Goal: Transaction & Acquisition: Book appointment/travel/reservation

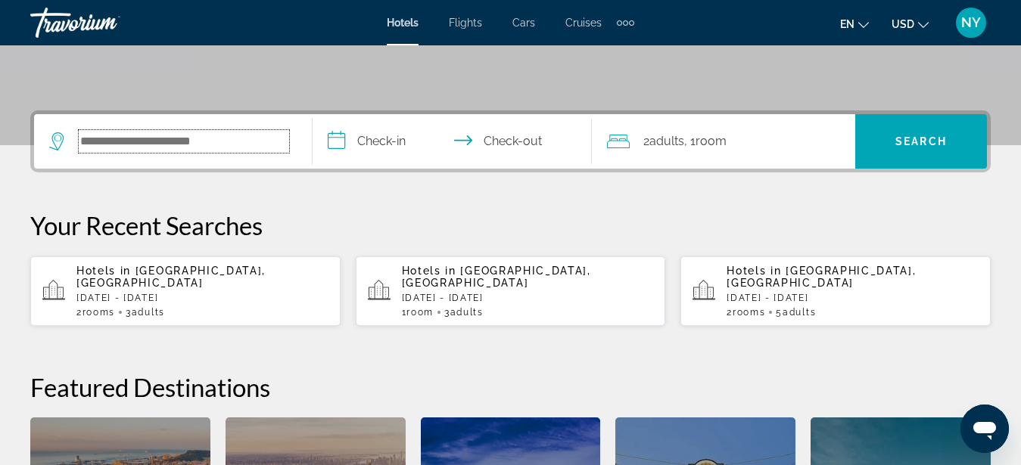
click at [134, 144] on input "Search widget" at bounding box center [184, 141] width 210 height 23
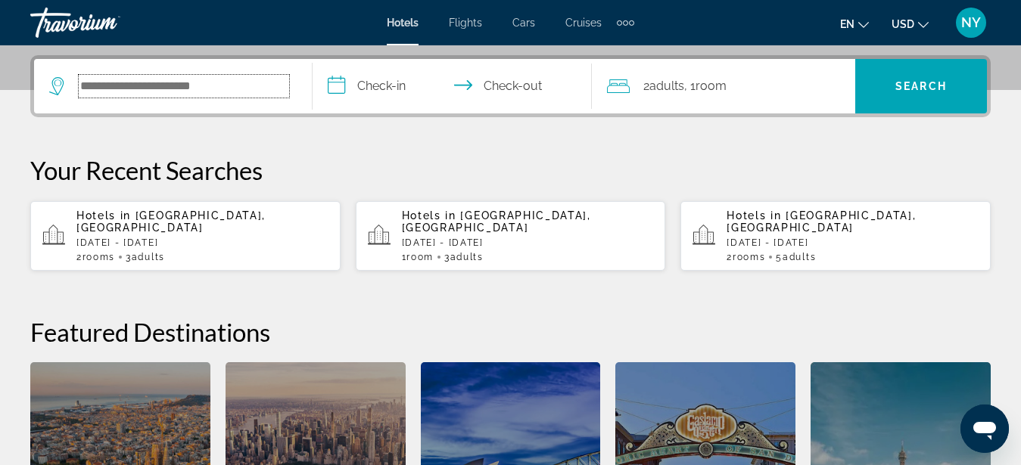
scroll to position [370, 0]
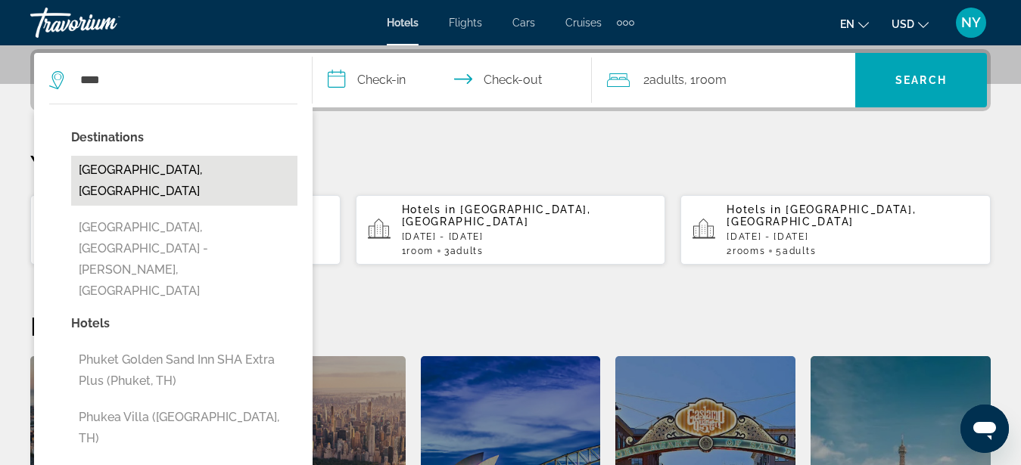
click at [147, 169] on button "[GEOGRAPHIC_DATA], [GEOGRAPHIC_DATA]" at bounding box center [184, 181] width 226 height 50
type input "**********"
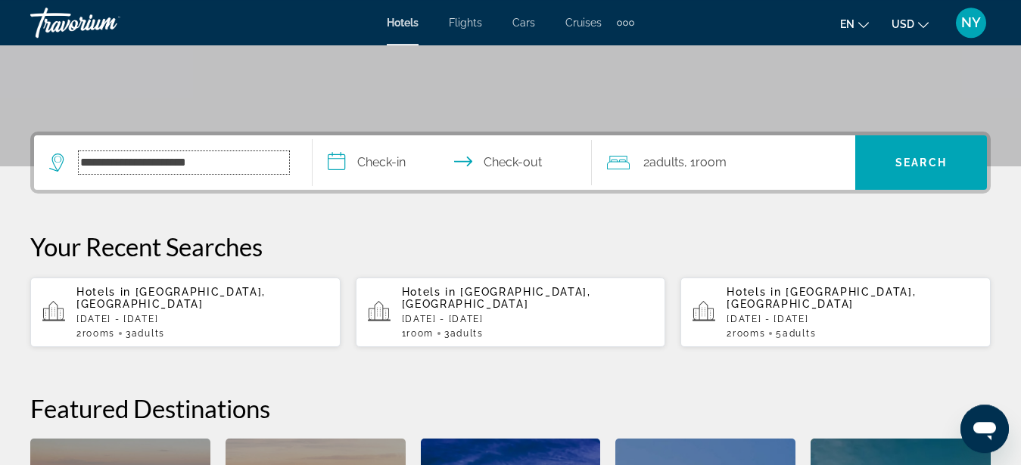
scroll to position [263, 0]
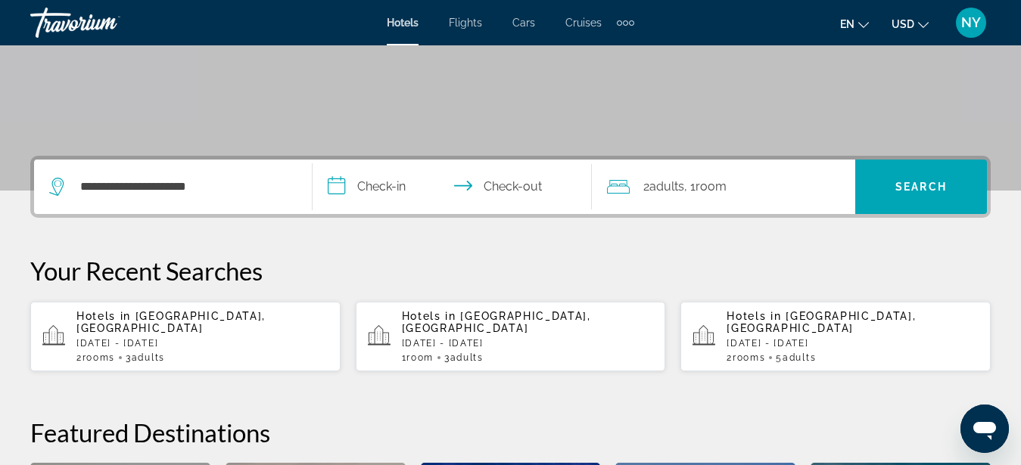
click at [424, 186] on input "**********" at bounding box center [454, 189] width 284 height 59
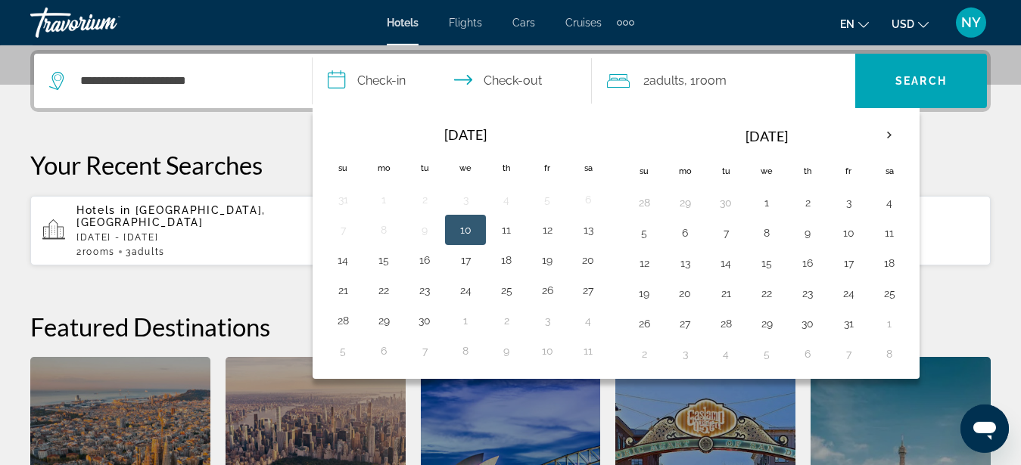
scroll to position [370, 0]
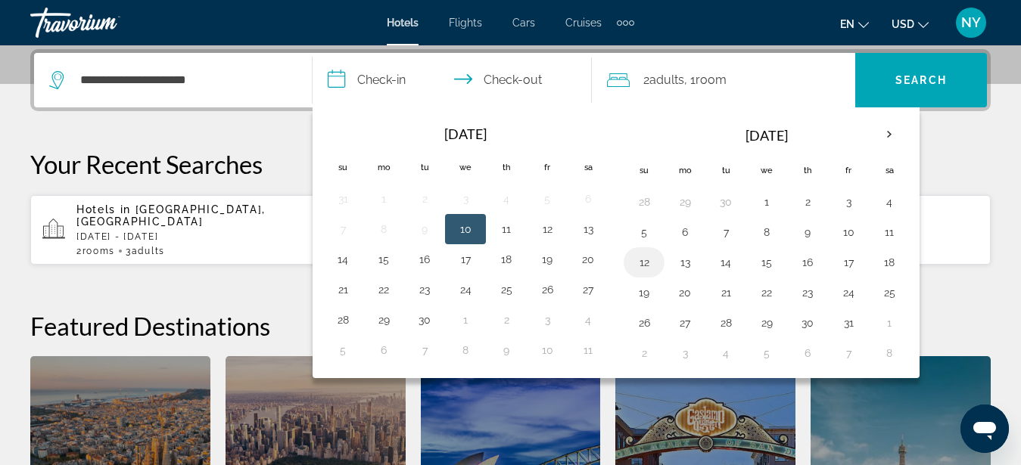
click at [650, 261] on button "12" at bounding box center [644, 262] width 24 height 21
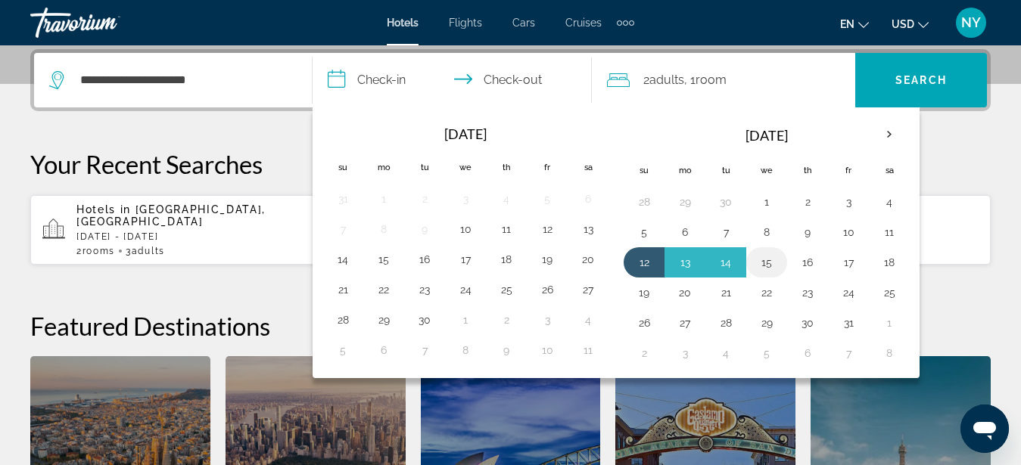
click at [766, 258] on button "15" at bounding box center [766, 262] width 24 height 21
type input "**********"
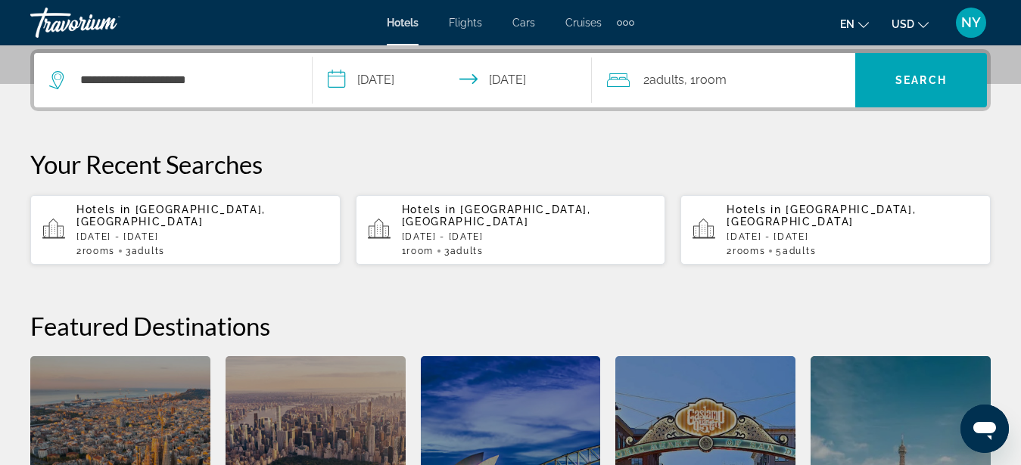
click at [773, 82] on div "2 Adult Adults , 1 Room rooms" at bounding box center [731, 80] width 248 height 21
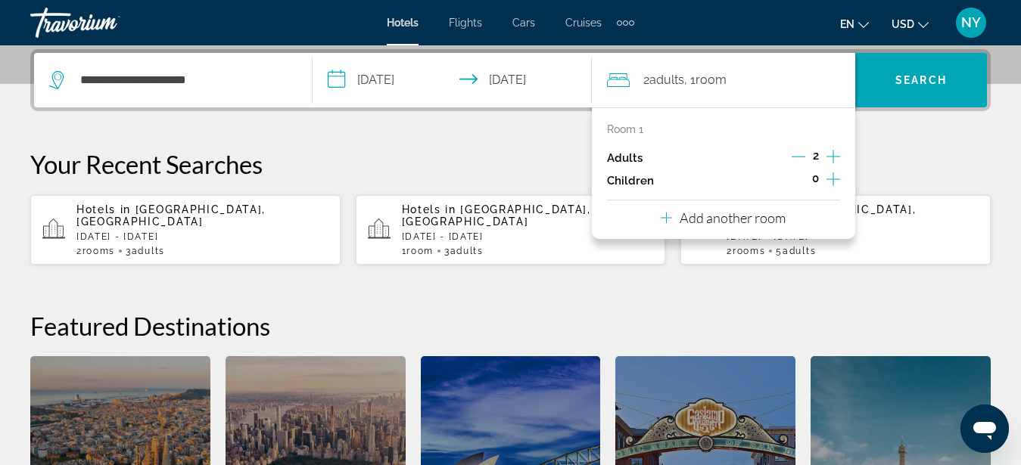
click at [831, 157] on icon "Increment adults" at bounding box center [833, 157] width 14 height 14
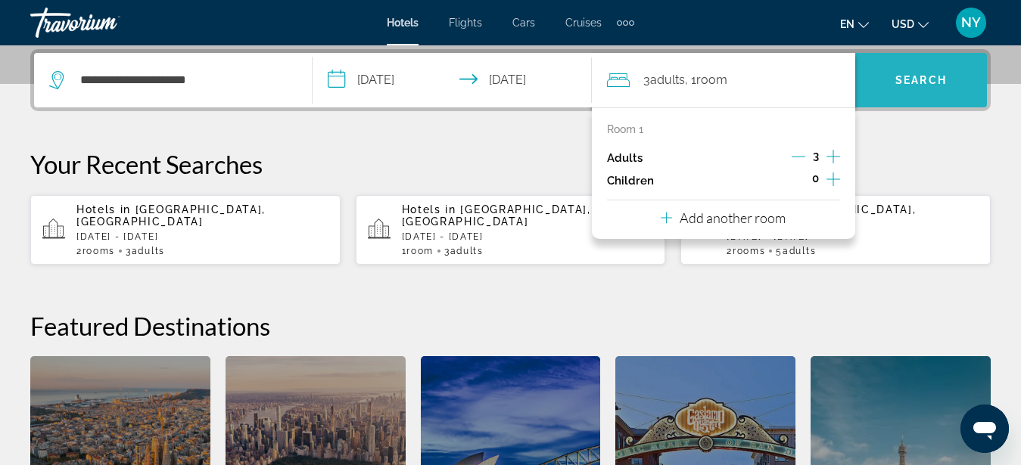
click at [924, 78] on span "Search" at bounding box center [920, 80] width 51 height 12
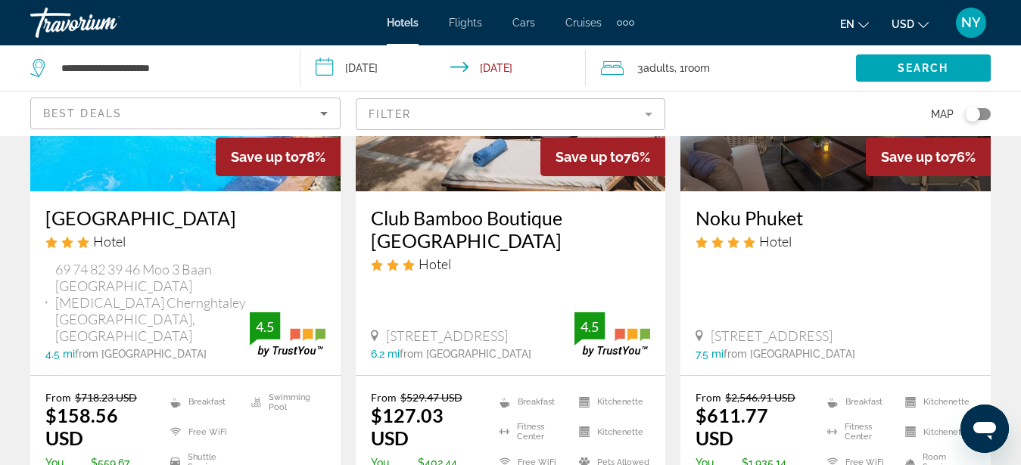
scroll to position [540, 0]
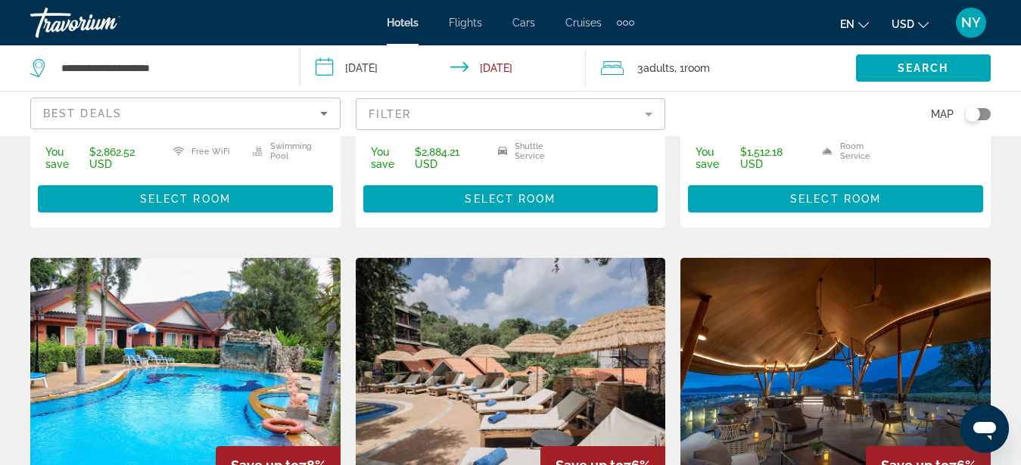
click at [804, 71] on div "3 Adult Adults , 1 Room rooms" at bounding box center [728, 68] width 255 height 21
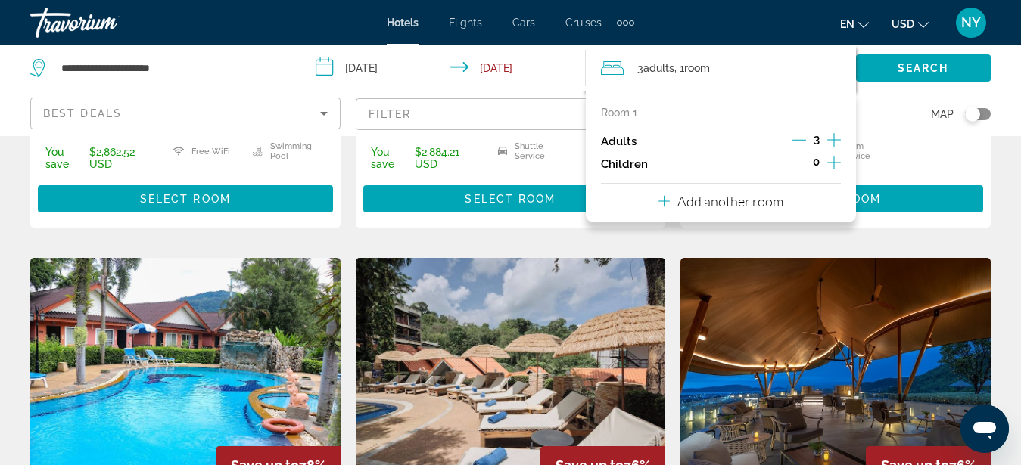
click at [801, 137] on icon "Decrement adults" at bounding box center [799, 140] width 14 height 14
click at [762, 203] on p "Add another room" at bounding box center [730, 201] width 106 height 17
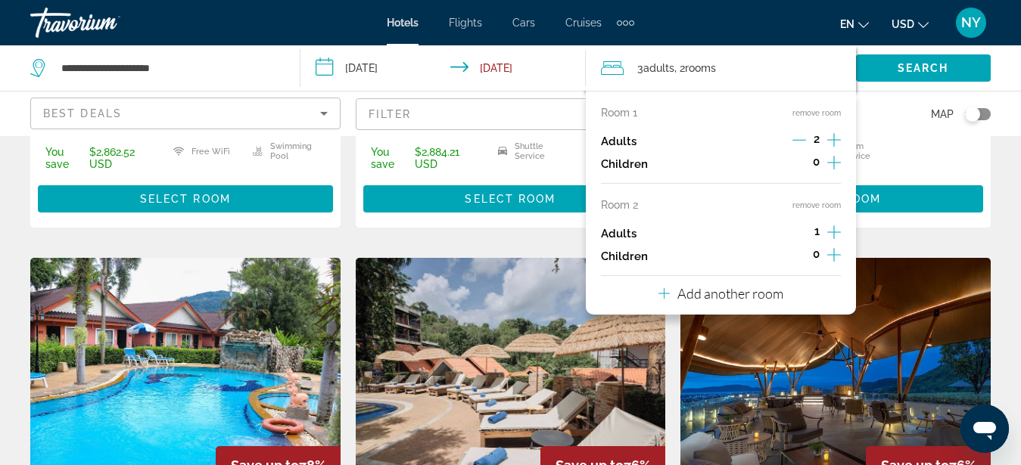
click at [910, 123] on div "Map" at bounding box center [835, 114] width 310 height 45
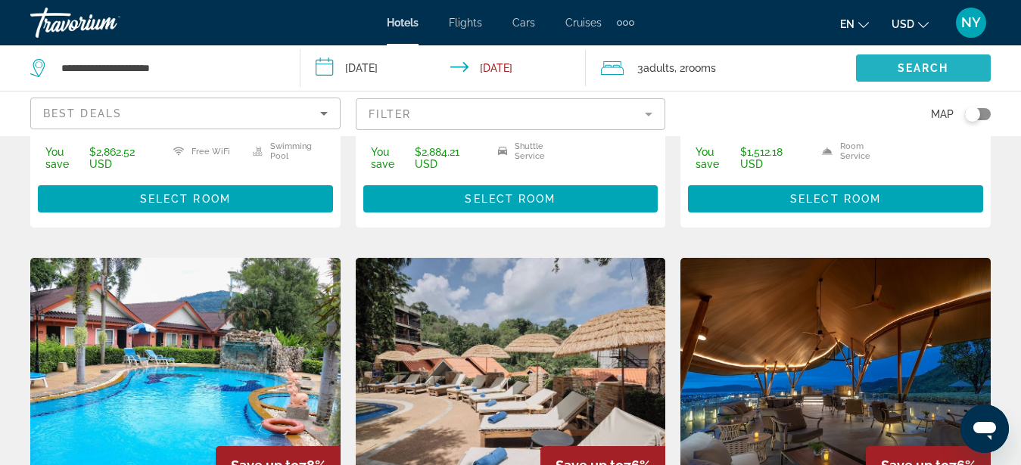
click at [908, 66] on span "Search" at bounding box center [922, 68] width 51 height 12
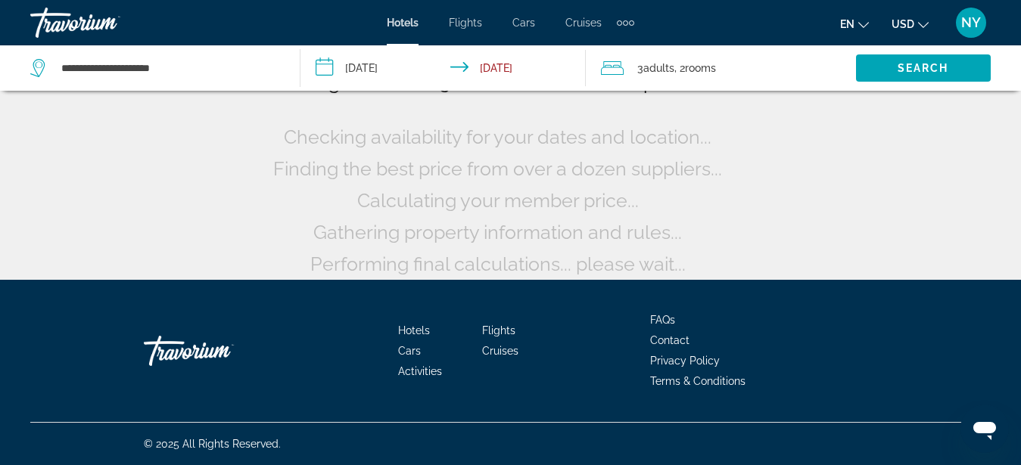
scroll to position [145, 0]
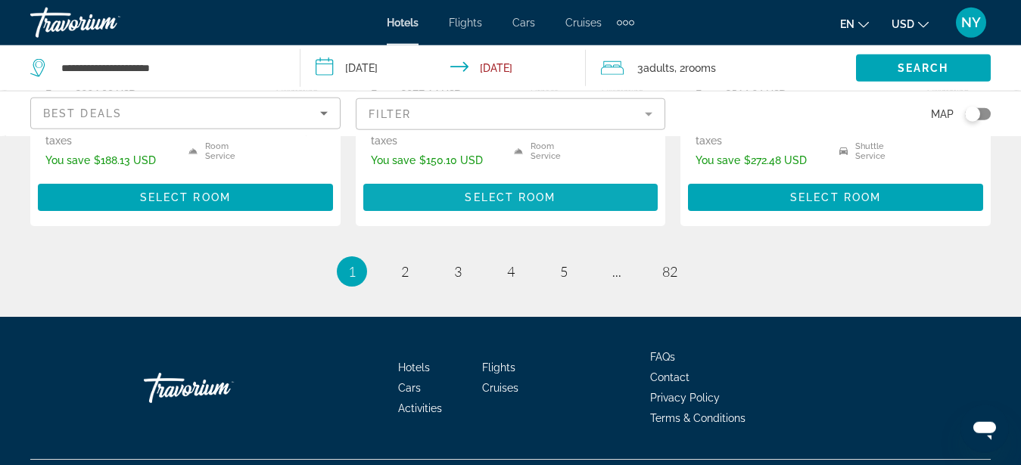
scroll to position [2299, 0]
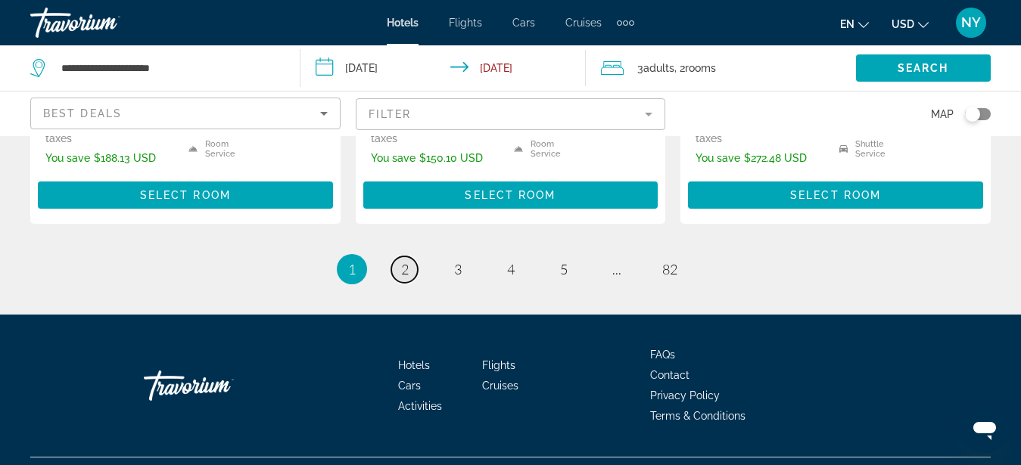
click at [411, 257] on link "page 2" at bounding box center [404, 270] width 26 height 26
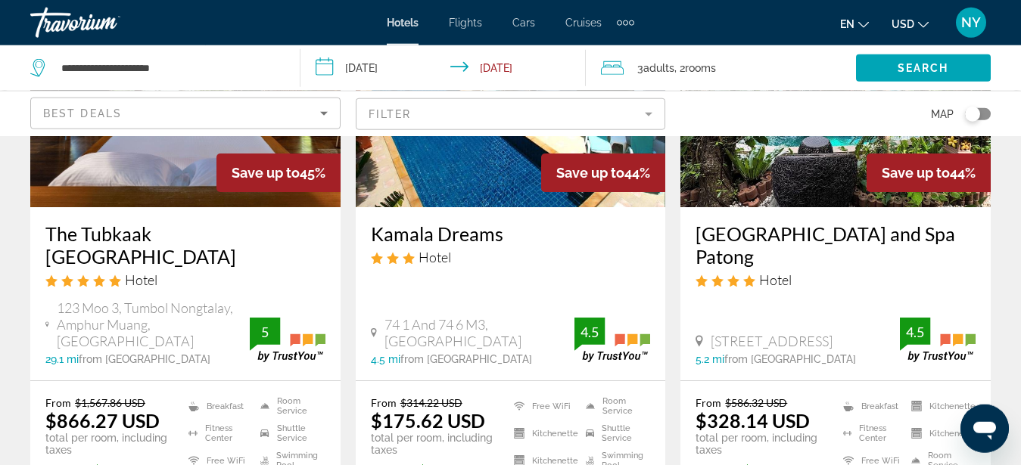
scroll to position [2007, 0]
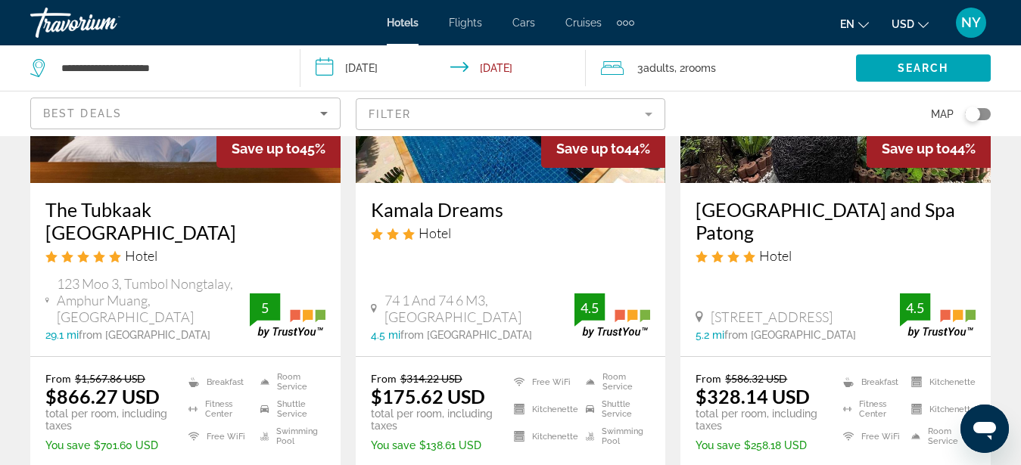
click at [731, 61] on div "3 Adult Adults , 2 Room rooms" at bounding box center [728, 68] width 255 height 21
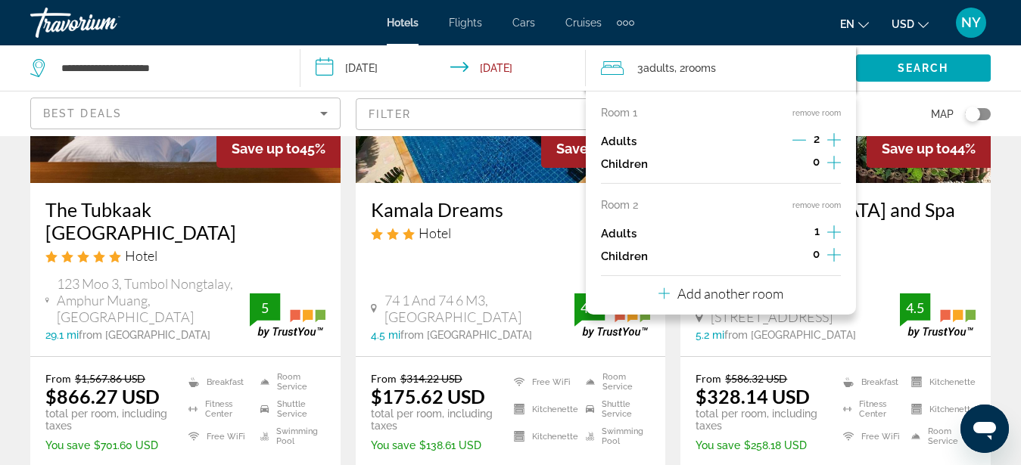
click at [812, 203] on button "remove room" at bounding box center [816, 206] width 48 height 10
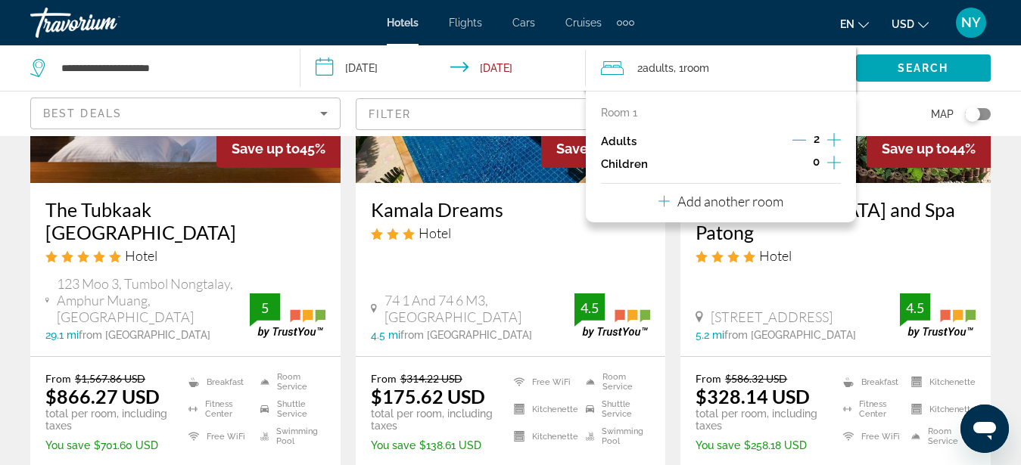
click at [833, 138] on icon "Increment adults" at bounding box center [834, 140] width 14 height 18
click at [904, 69] on span "Search" at bounding box center [922, 68] width 51 height 12
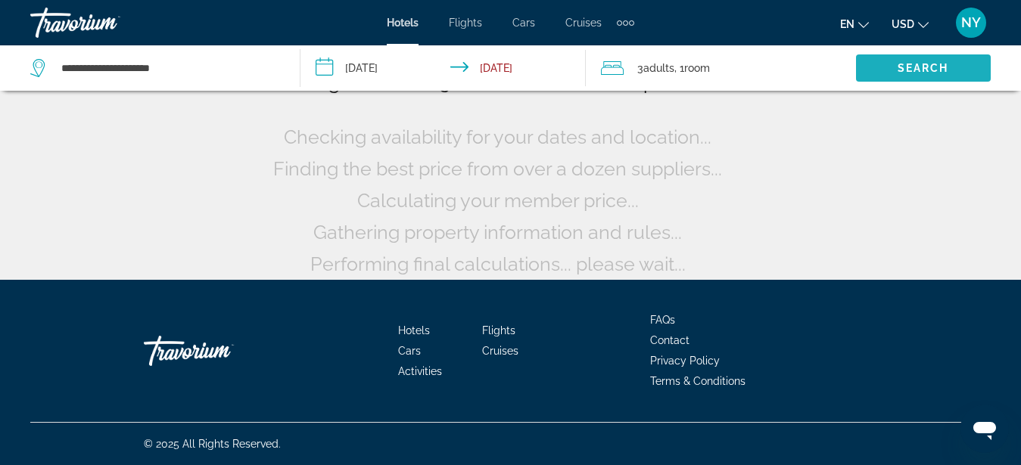
scroll to position [145, 0]
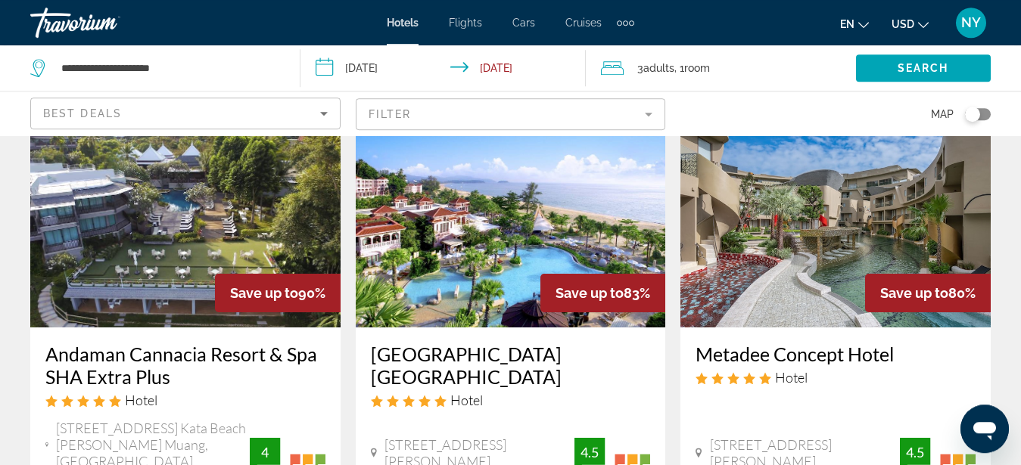
scroll to position [77, 0]
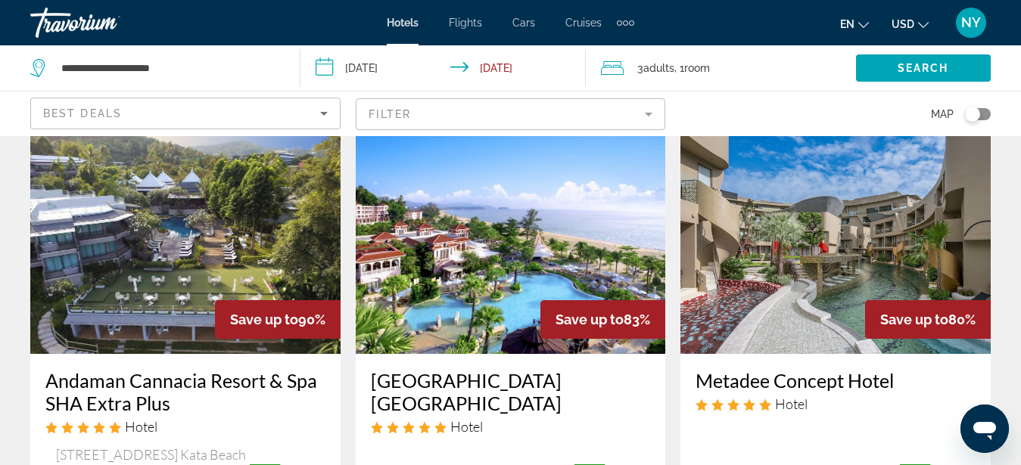
click at [487, 266] on img "Main content" at bounding box center [511, 233] width 310 height 242
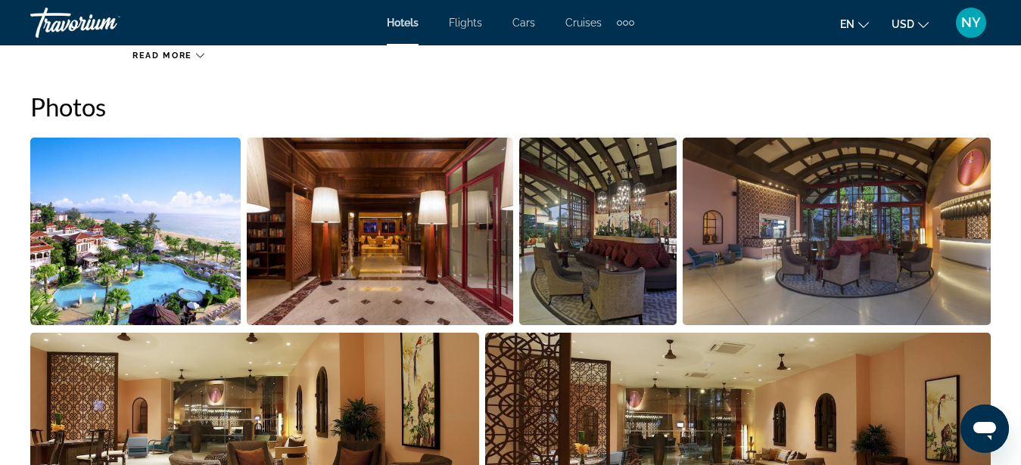
scroll to position [540, 0]
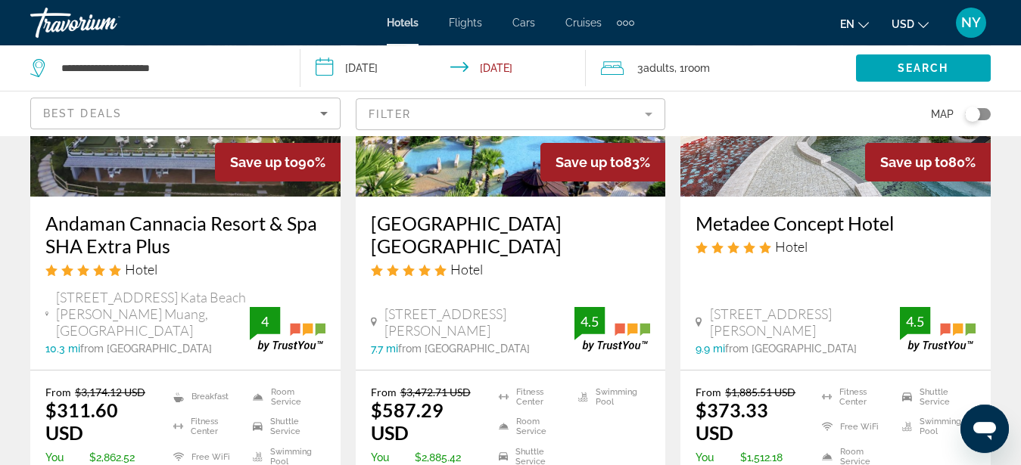
scroll to position [77, 0]
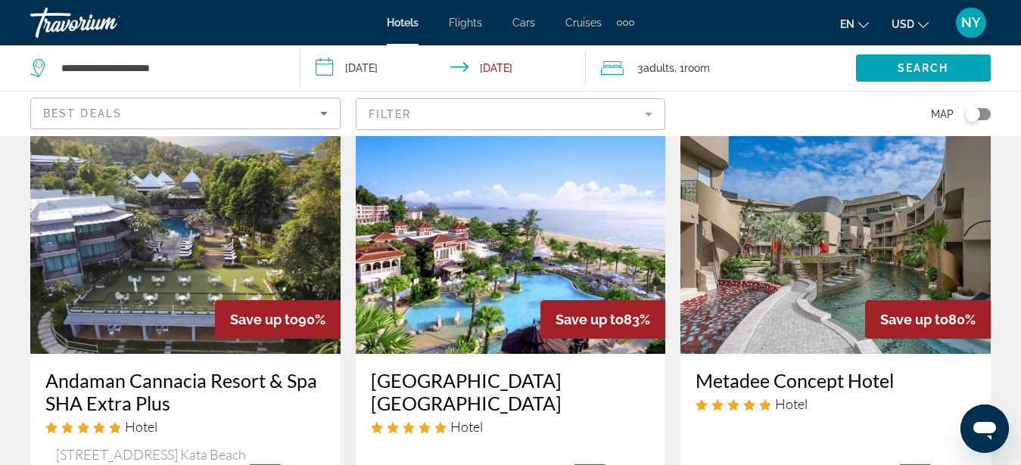
click at [107, 379] on h3 "Andaman Cannacia Resort & Spa SHA Extra Plus" at bounding box center [185, 391] width 280 height 45
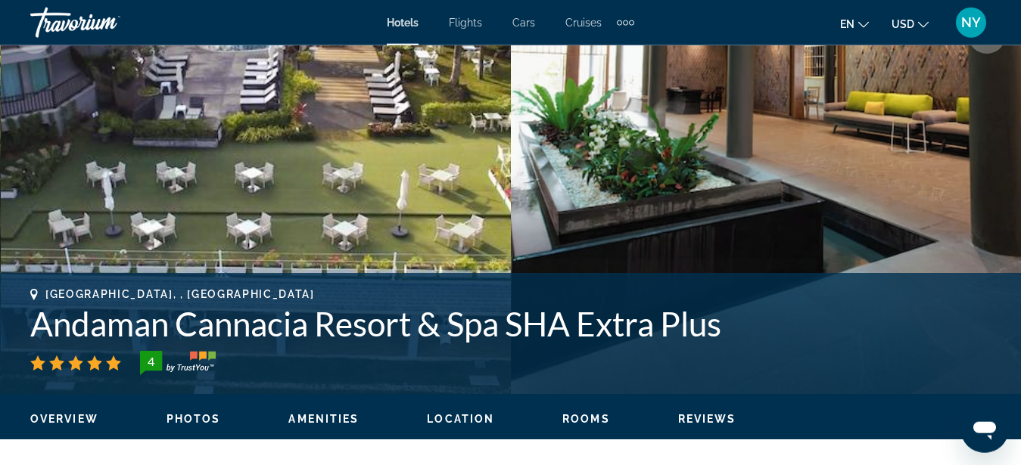
scroll to position [463, 0]
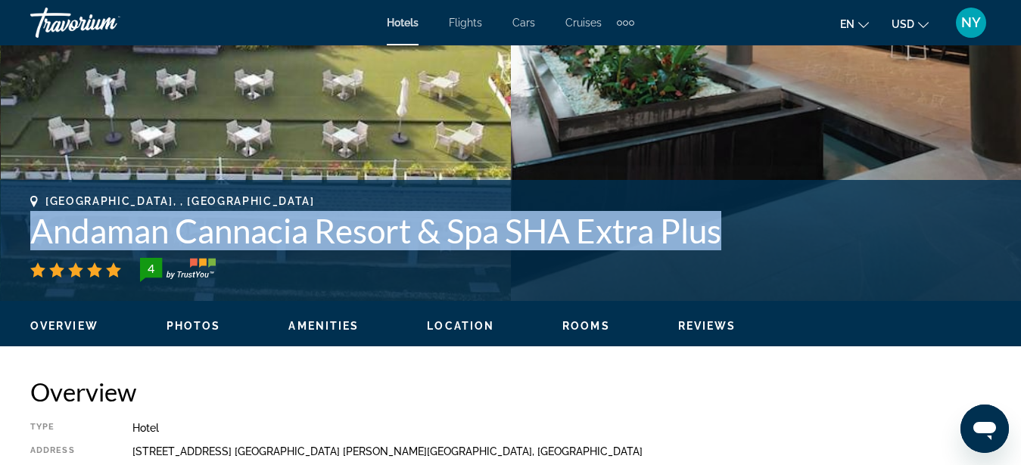
drag, startPoint x: 31, startPoint y: 230, endPoint x: 686, endPoint y: 238, distance: 654.5
click at [761, 247] on h1 "Andaman Cannacia Resort & Spa SHA Extra Plus" at bounding box center [510, 230] width 960 height 39
copy h1 "Andaman Cannacia Resort & Spa SHA Extra Plus"
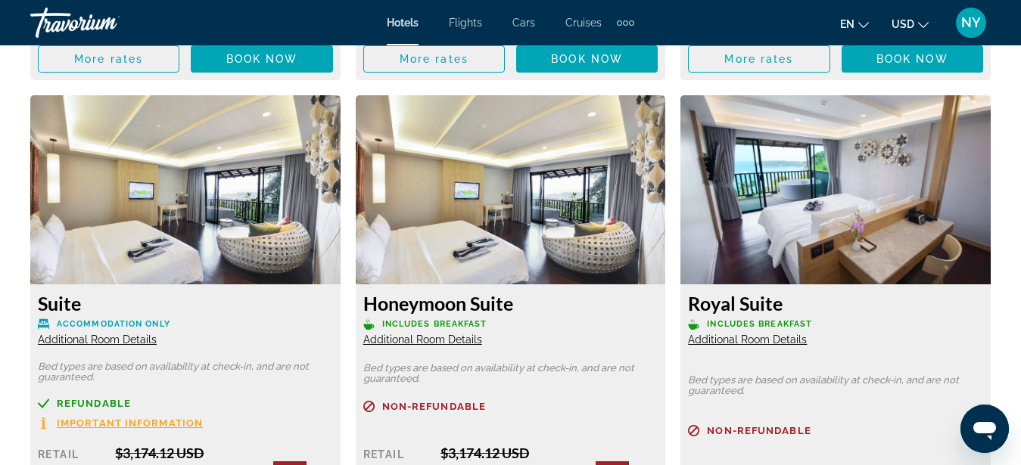
scroll to position [2856, 0]
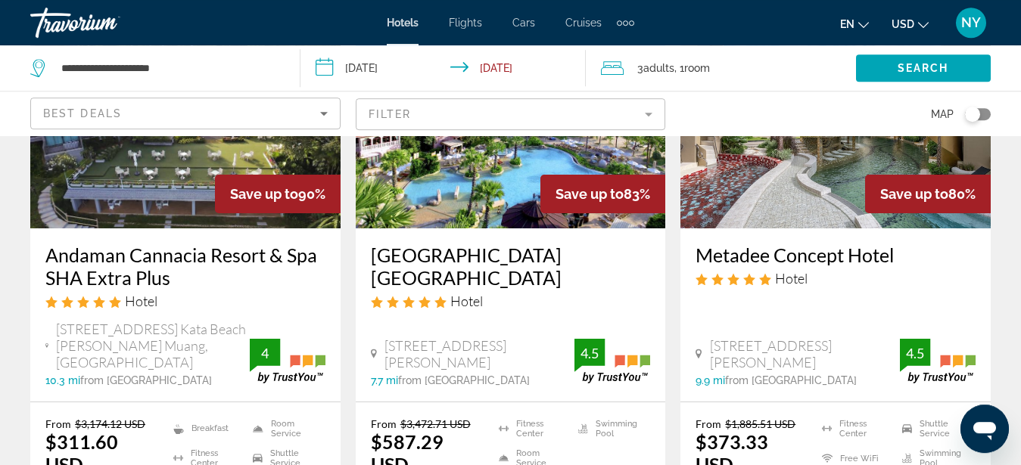
scroll to position [232, 0]
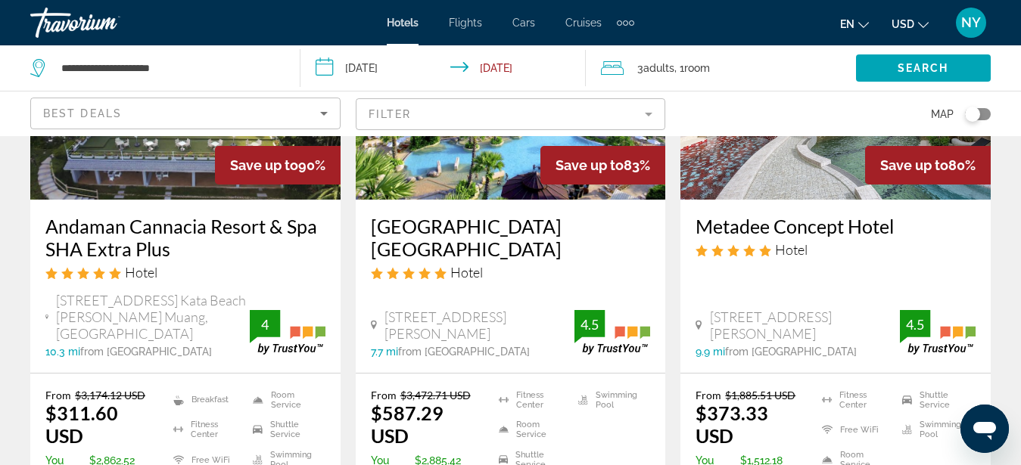
click at [782, 178] on img "Main content" at bounding box center [835, 79] width 310 height 242
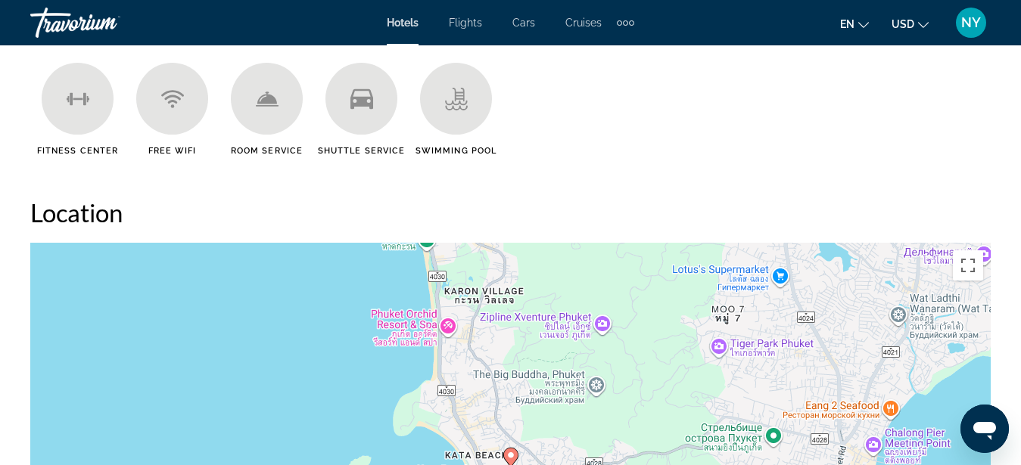
scroll to position [1852, 0]
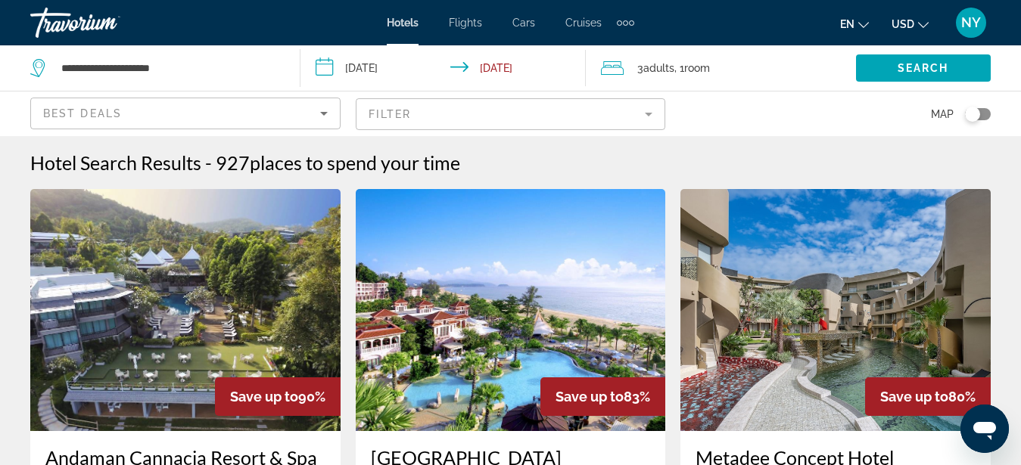
click at [131, 117] on div "Best Deals" at bounding box center [181, 113] width 277 height 18
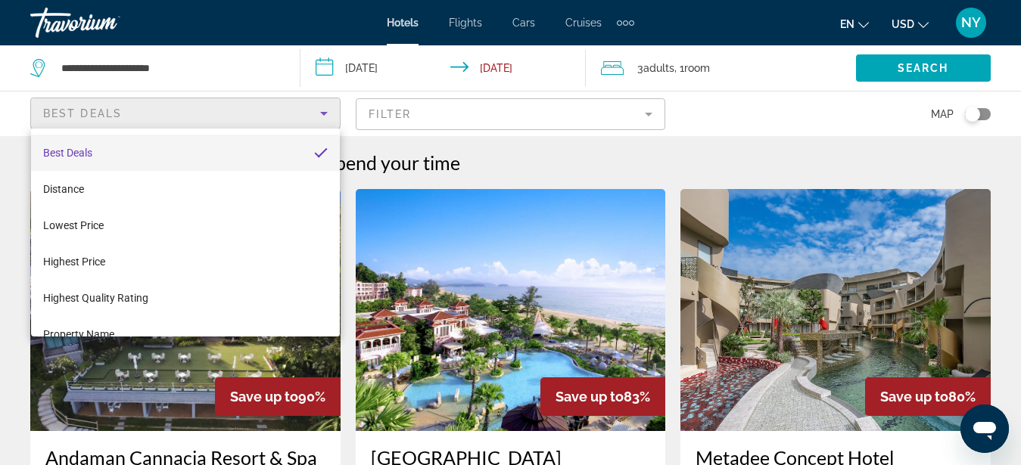
click at [177, 110] on div at bounding box center [510, 232] width 1021 height 465
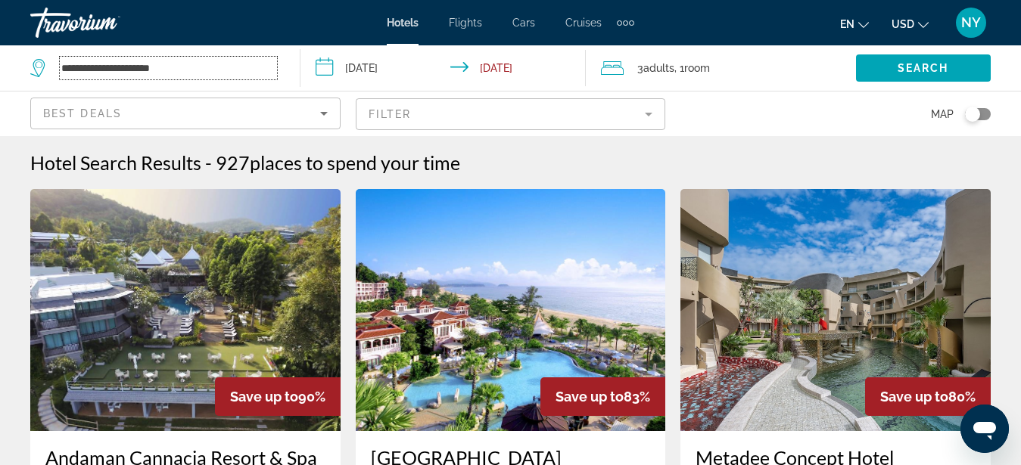
click at [133, 71] on input "**********" at bounding box center [168, 68] width 217 height 23
drag, startPoint x: 212, startPoint y: 63, endPoint x: 0, endPoint y: 58, distance: 211.9
click at [60, 58] on input "**********" at bounding box center [168, 68] width 217 height 23
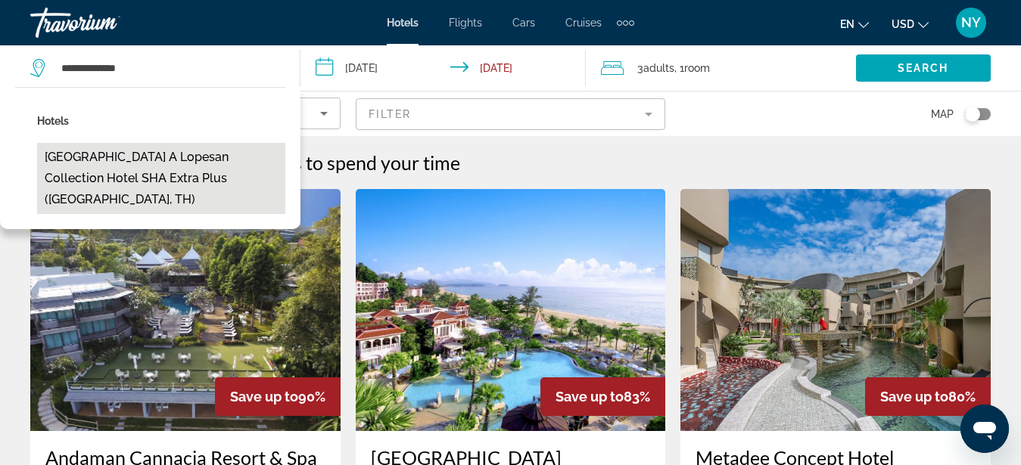
click at [124, 156] on button "Eden Beach Khaolak Resort and Spa A Lopesan Collection Hotel SHA Extra Plus (Ba…" at bounding box center [161, 178] width 248 height 71
type input "**********"
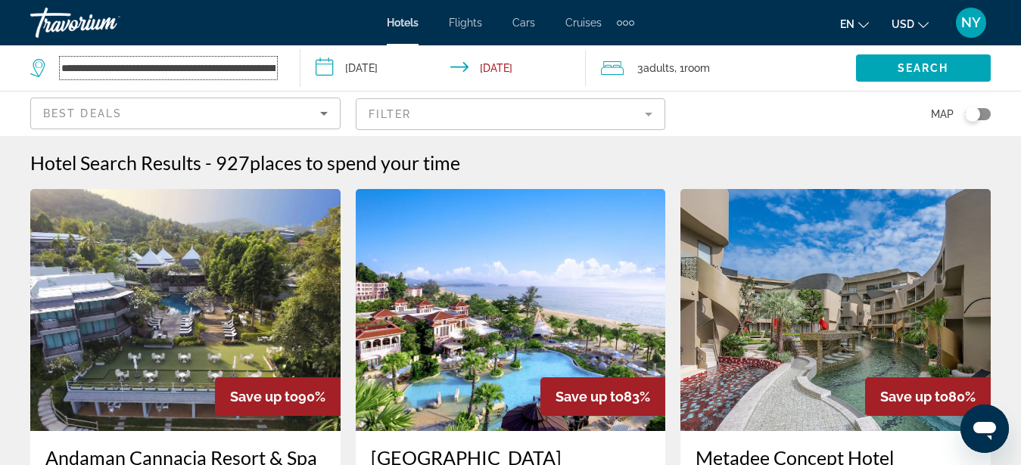
scroll to position [0, 258]
click at [771, 73] on div "3 Adult Adults , 1 Room rooms" at bounding box center [728, 68] width 255 height 21
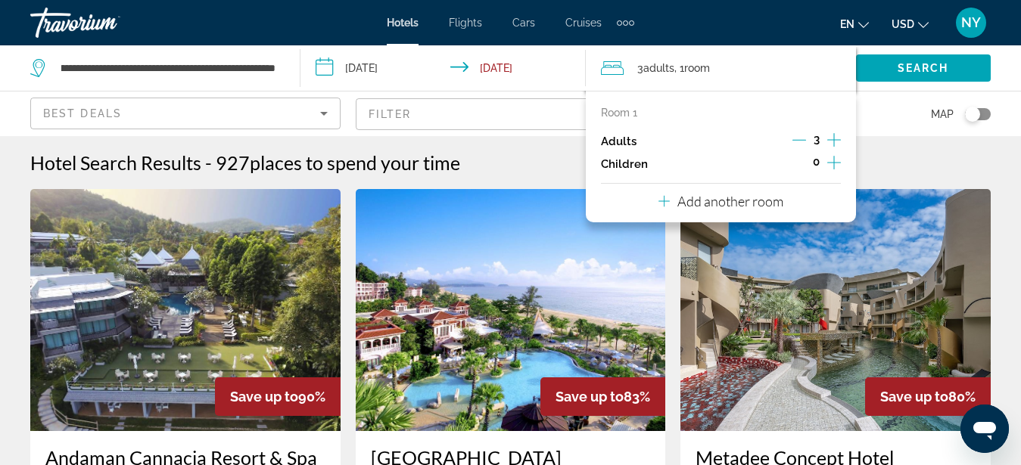
click at [804, 139] on icon "Decrement adults" at bounding box center [799, 140] width 14 height 14
click at [747, 202] on p "Add another room" at bounding box center [730, 201] width 106 height 17
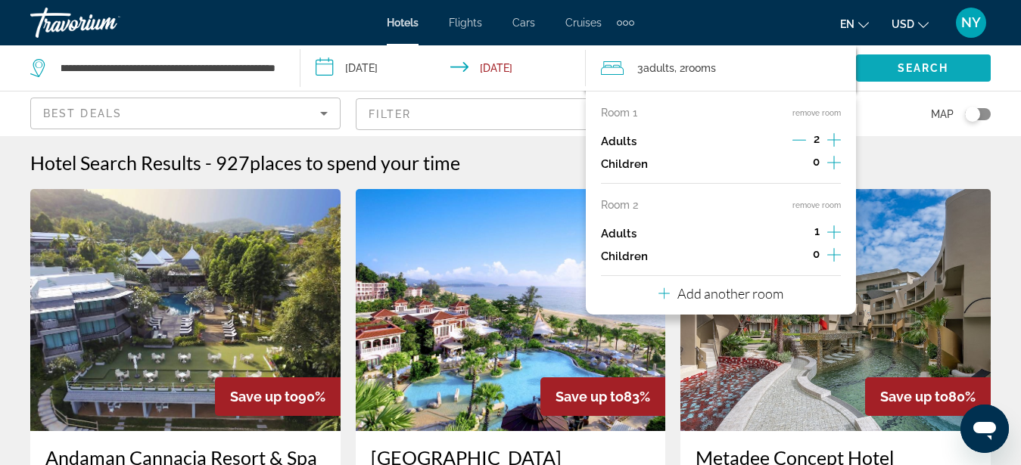
click at [909, 75] on span "Search widget" at bounding box center [923, 68] width 135 height 36
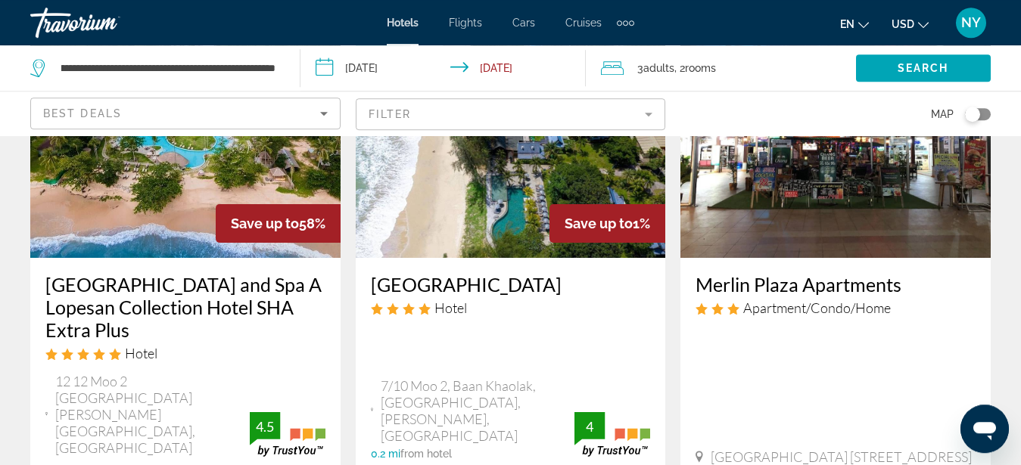
scroll to position [77, 0]
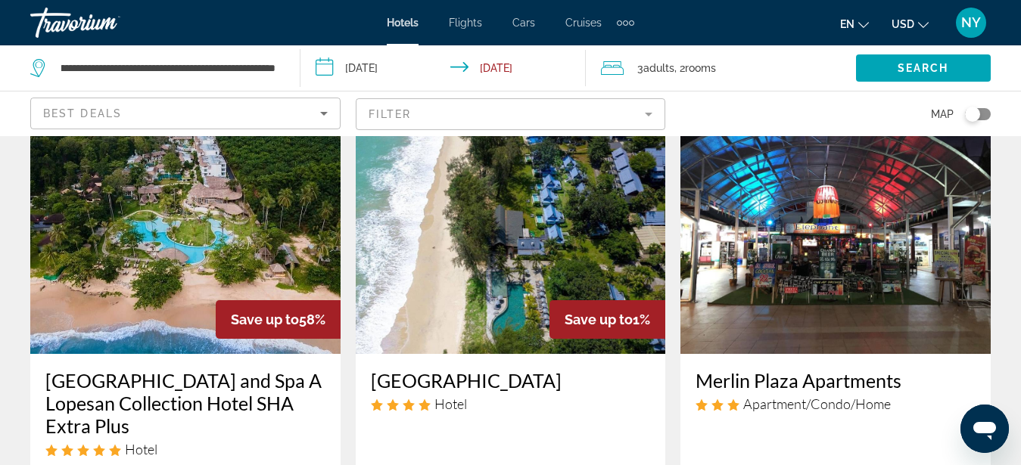
click at [170, 221] on img "Main content" at bounding box center [185, 233] width 310 height 242
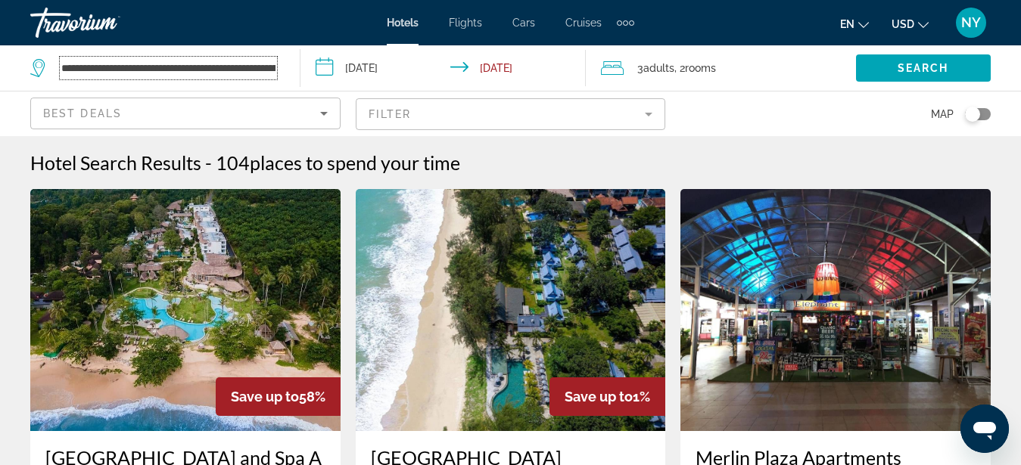
click at [151, 67] on input "**********" at bounding box center [168, 68] width 217 height 23
drag, startPoint x: 60, startPoint y: 67, endPoint x: 451, endPoint y: 79, distance: 391.4
click at [277, 79] on input "**********" at bounding box center [168, 68] width 217 height 23
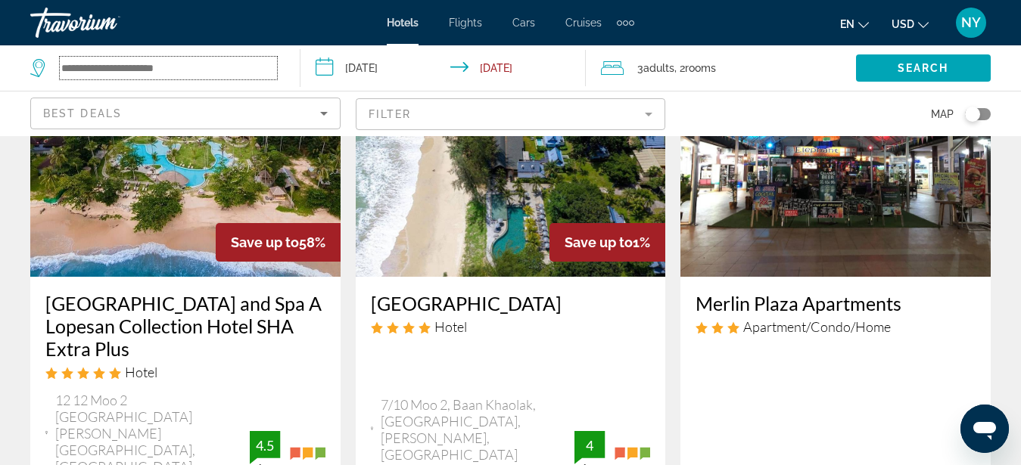
scroll to position [0, 0]
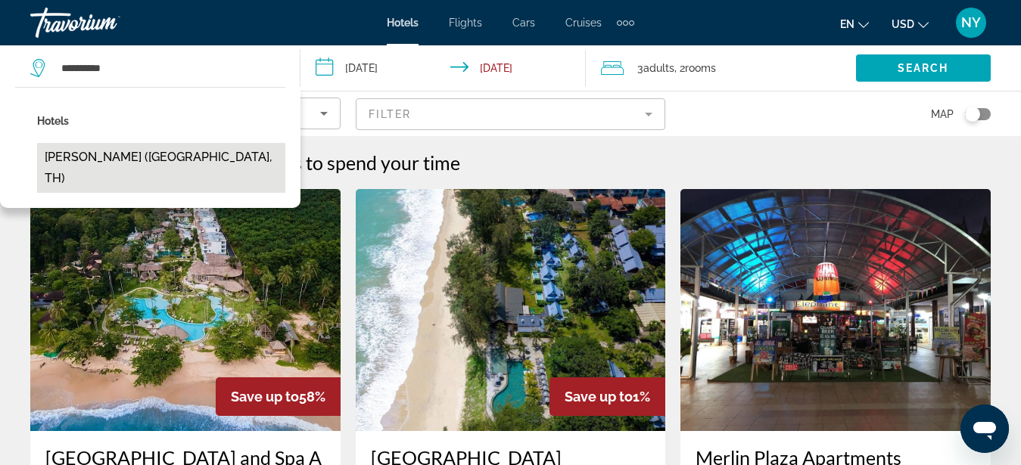
click at [159, 156] on button "Robinson Khao Lak (Takua Pa, TH)" at bounding box center [161, 168] width 248 height 50
type input "**********"
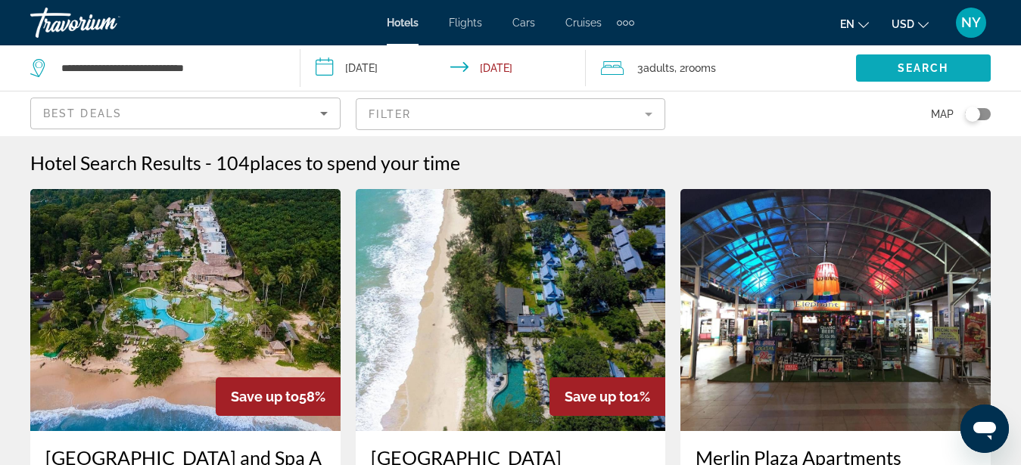
click at [943, 71] on span "Search" at bounding box center [922, 68] width 51 height 12
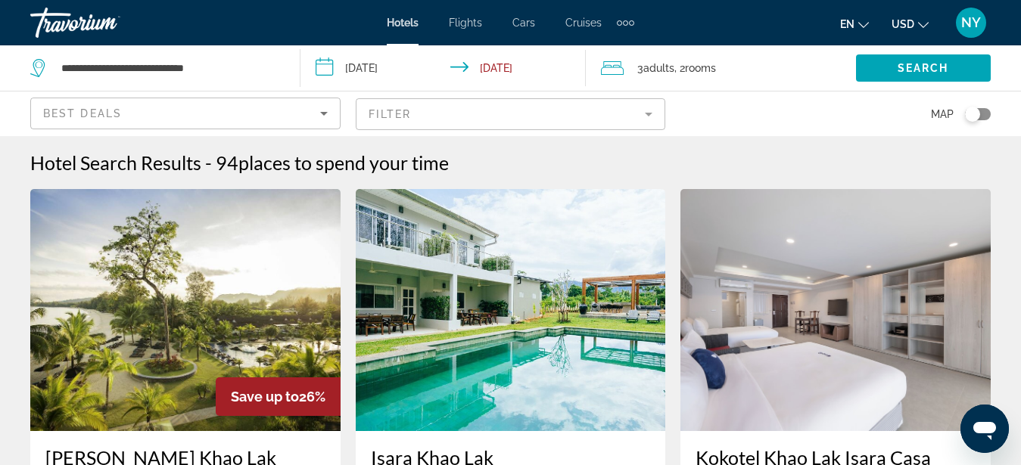
click at [157, 310] on img "Main content" at bounding box center [185, 310] width 310 height 242
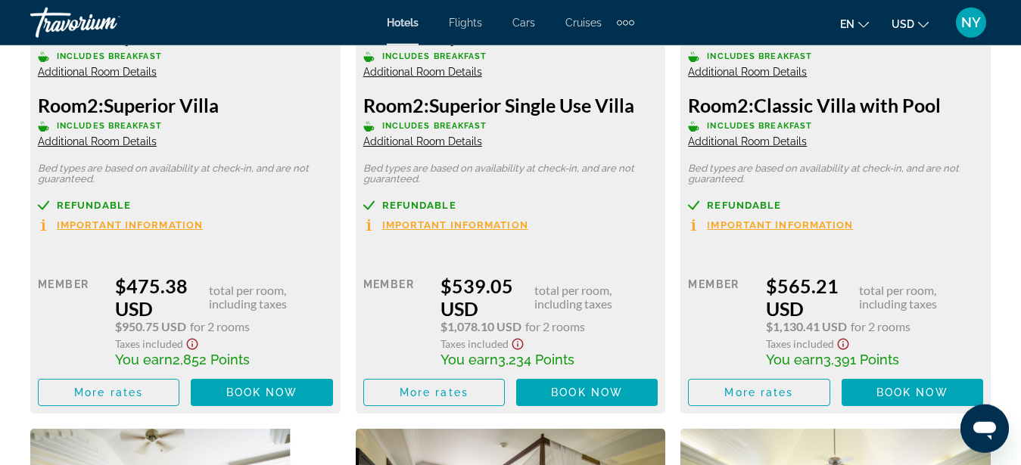
scroll to position [3241, 0]
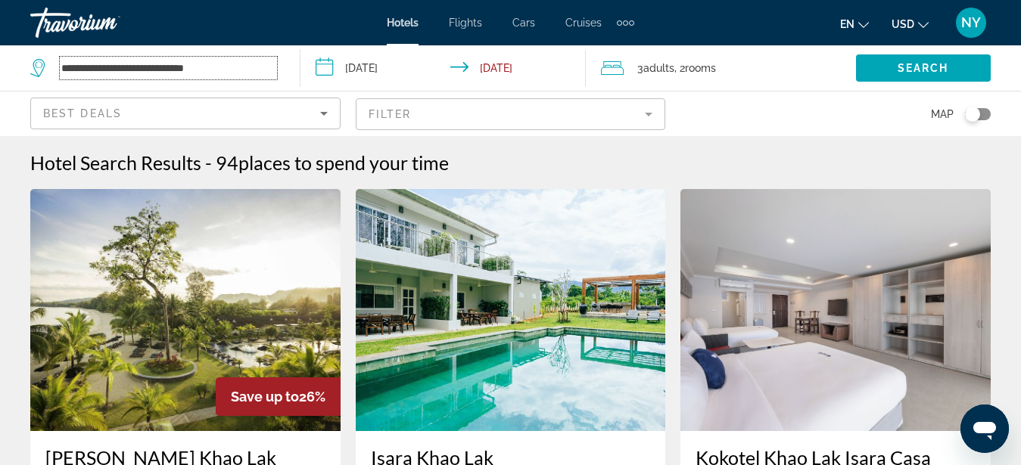
click at [107, 68] on input "**********" at bounding box center [168, 68] width 217 height 23
drag, startPoint x: 260, startPoint y: 68, endPoint x: 0, endPoint y: 64, distance: 260.3
click at [60, 64] on input "**********" at bounding box center [168, 68] width 217 height 23
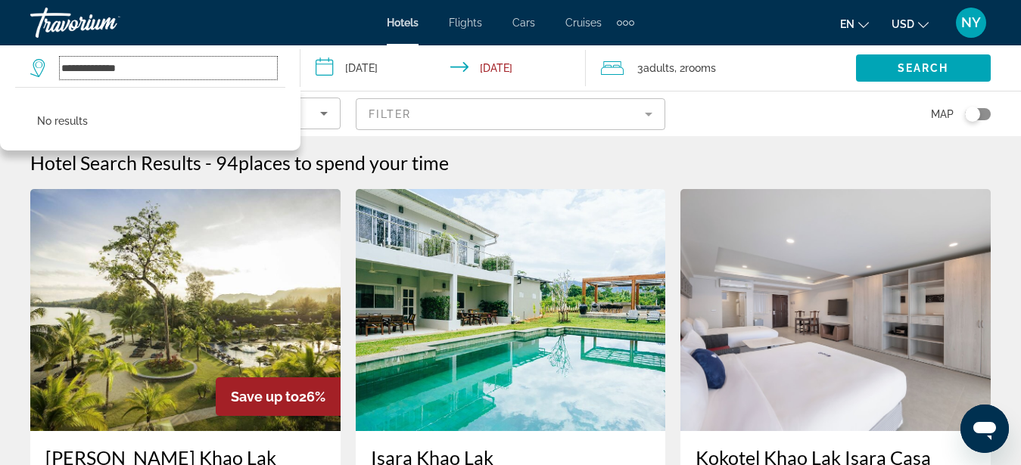
click at [101, 69] on input "**********" at bounding box center [168, 68] width 217 height 23
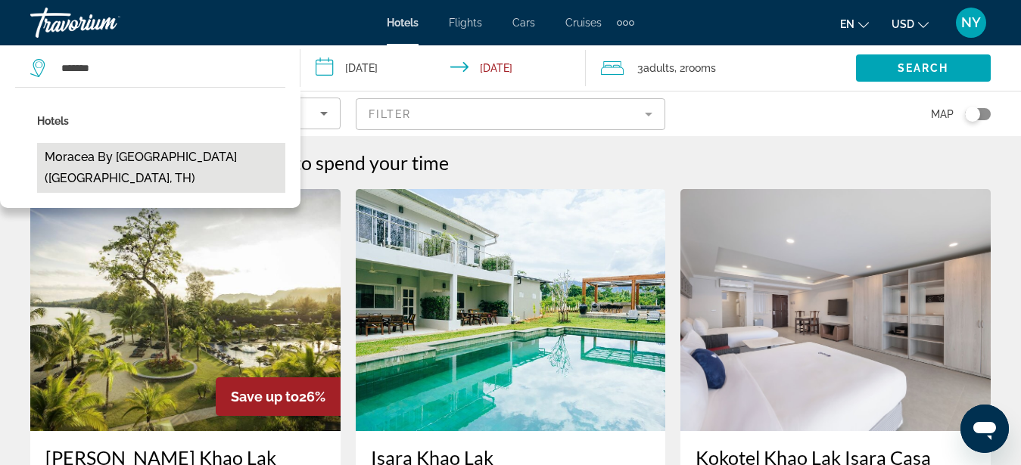
click at [152, 155] on button "Moracea by Khao Lak Resort (Ban Khao Lak, TH)" at bounding box center [161, 168] width 248 height 50
type input "**********"
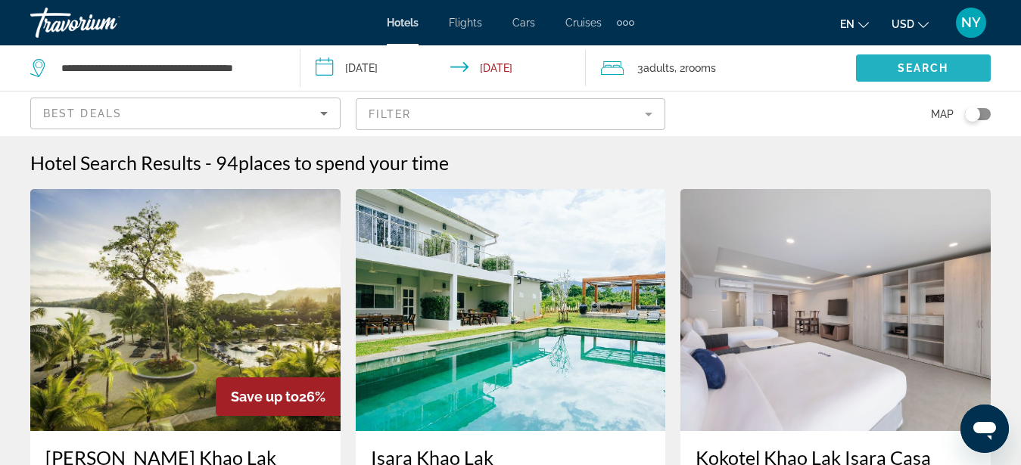
click at [925, 67] on span "Search" at bounding box center [922, 68] width 51 height 12
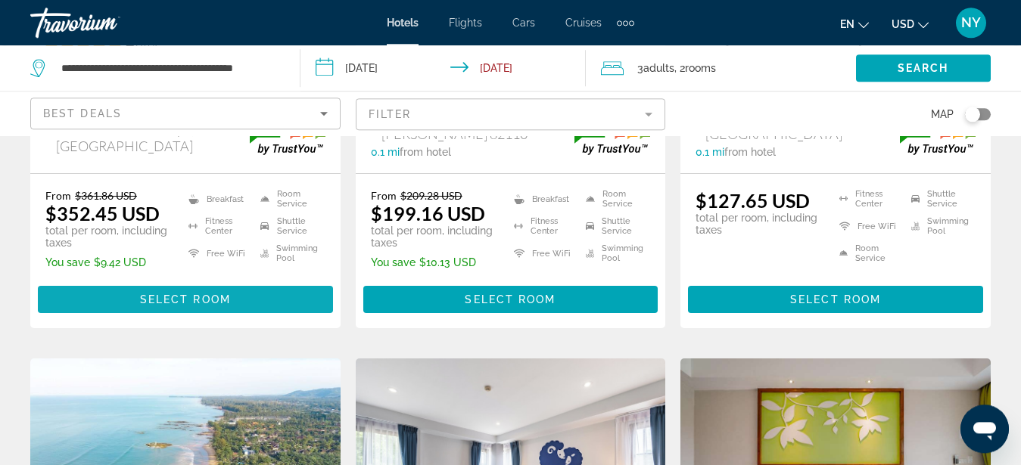
scroll to position [463, 0]
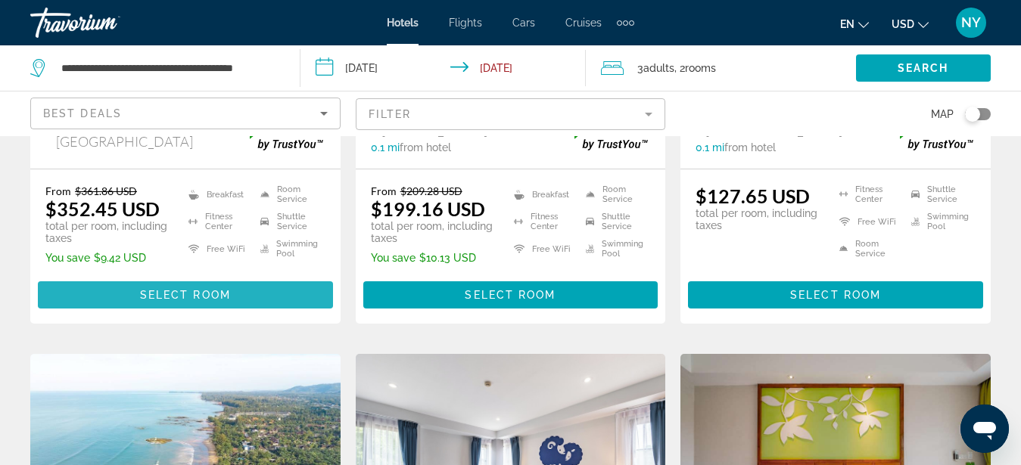
click at [149, 289] on span "Select Room" at bounding box center [185, 295] width 91 height 12
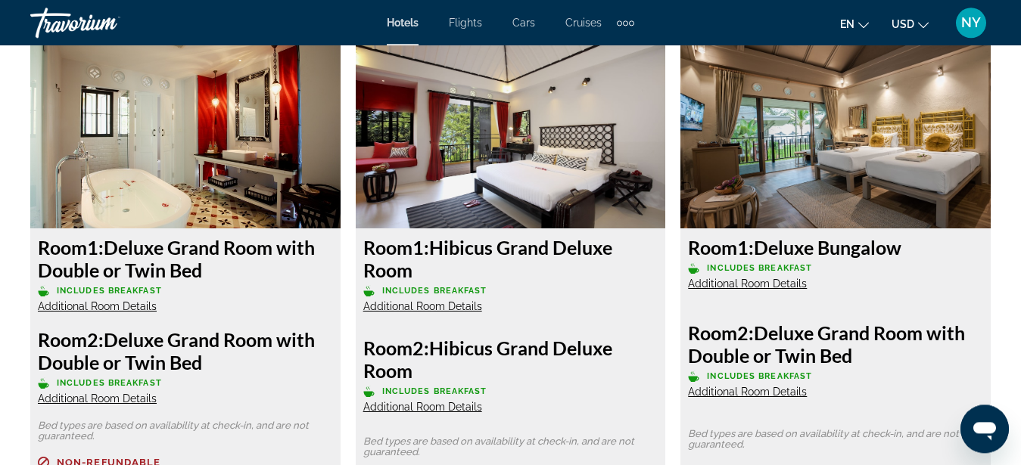
scroll to position [2392, 0]
